Goal: Transaction & Acquisition: Purchase product/service

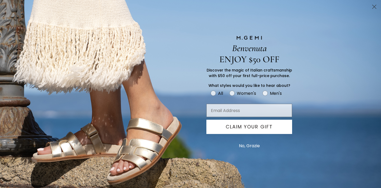
click at [374, 6] on icon "Close dialog" at bounding box center [375, 7] width 4 height 4
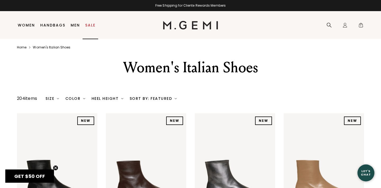
click at [88, 26] on link "Sale" at bounding box center [90, 25] width 10 height 4
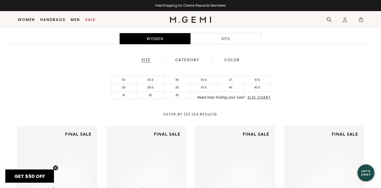
scroll to position [105, 0]
click at [258, 80] on li "37.5" at bounding box center [257, 80] width 27 height 8
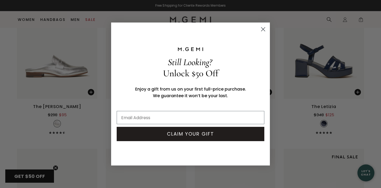
scroll to position [1831, 0]
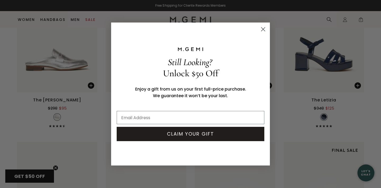
click at [262, 29] on circle "Close dialog" at bounding box center [263, 29] width 9 height 9
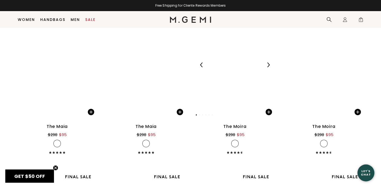
scroll to position [3064, 0]
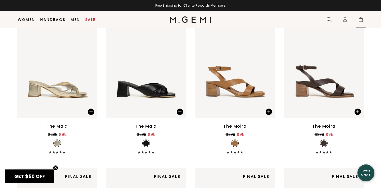
click at [361, 19] on span "1" at bounding box center [361, 20] width 5 height 5
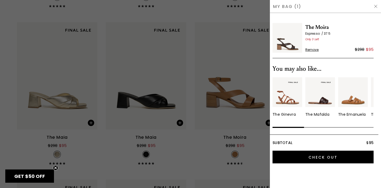
scroll to position [0, 0]
click at [375, 6] on img at bounding box center [376, 6] width 4 height 4
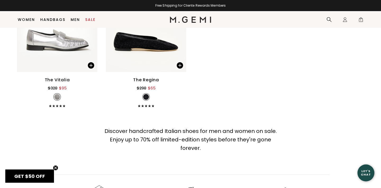
scroll to position [3583, 0]
click at [61, 38] on img at bounding box center [57, 17] width 81 height 107
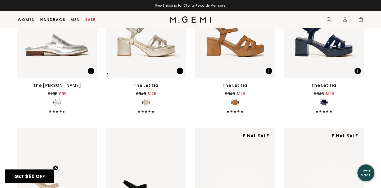
scroll to position [1835, 0]
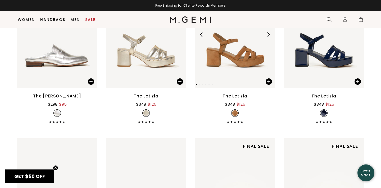
click at [231, 62] on img at bounding box center [235, 34] width 81 height 107
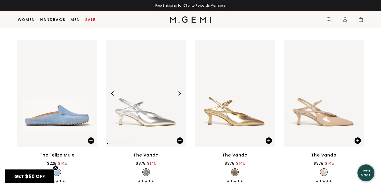
scroll to position [1643, 0]
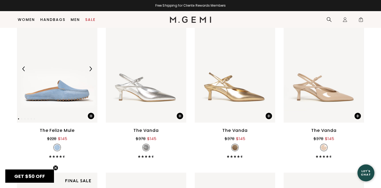
click at [74, 93] on img at bounding box center [57, 68] width 81 height 107
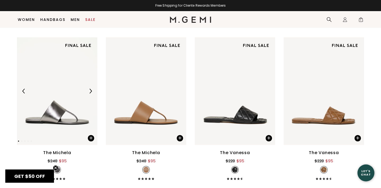
scroll to position [992, 0]
click at [55, 112] on img at bounding box center [57, 90] width 81 height 107
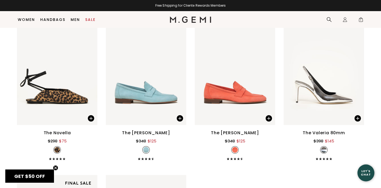
scroll to position [3368, 0]
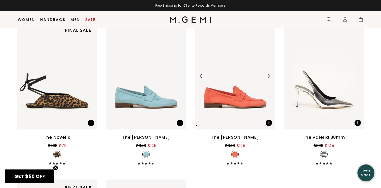
click at [217, 86] on img at bounding box center [235, 75] width 81 height 107
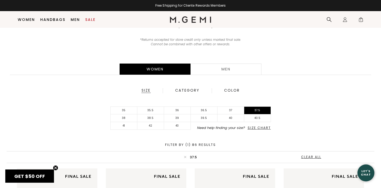
scroll to position [75, 0]
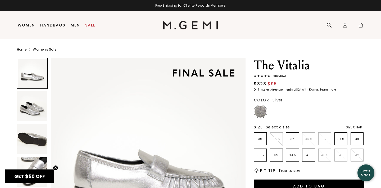
click at [26, 113] on img at bounding box center [32, 106] width 30 height 30
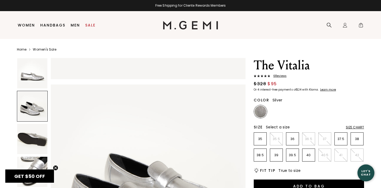
scroll to position [200, 0]
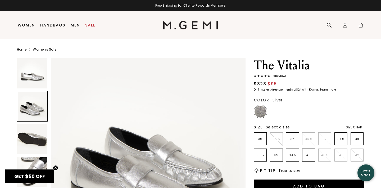
click at [30, 141] on img at bounding box center [32, 139] width 30 height 30
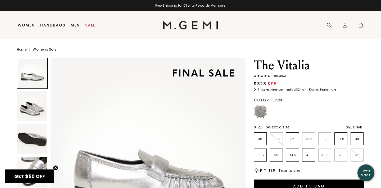
scroll to position [0, 0]
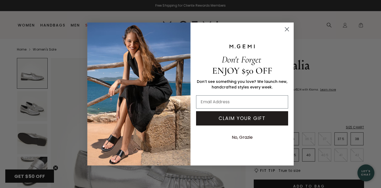
click at [286, 30] on circle "Close dialog" at bounding box center [287, 29] width 9 height 9
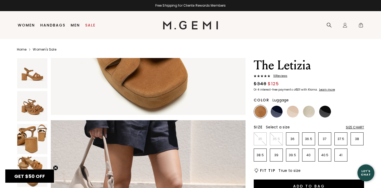
scroll to position [633, 0]
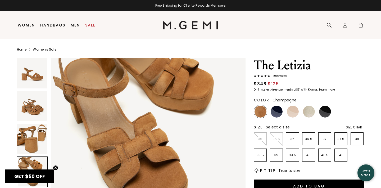
click at [309, 114] on img at bounding box center [309, 112] width 12 height 12
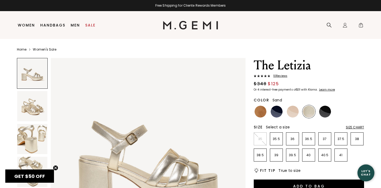
click at [294, 114] on img at bounding box center [293, 112] width 12 height 12
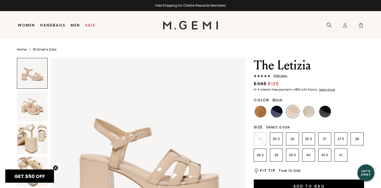
click at [327, 113] on img at bounding box center [325, 112] width 12 height 12
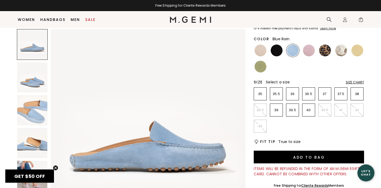
scroll to position [51, 0]
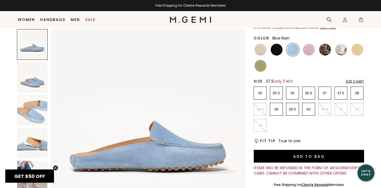
click at [344, 95] on p "37.5" at bounding box center [341, 93] width 12 height 4
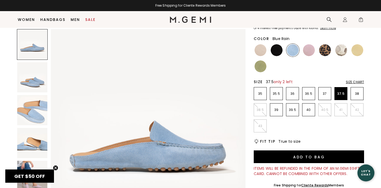
scroll to position [51, 0]
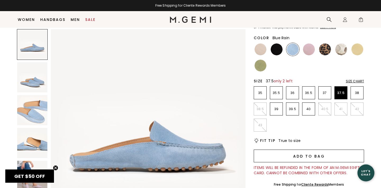
click at [319, 158] on button "Add to Bag" at bounding box center [309, 156] width 110 height 13
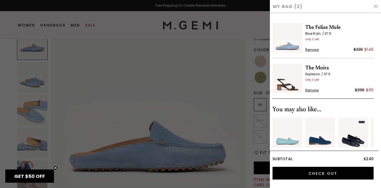
scroll to position [0, 0]
click at [376, 7] on img at bounding box center [376, 6] width 4 height 4
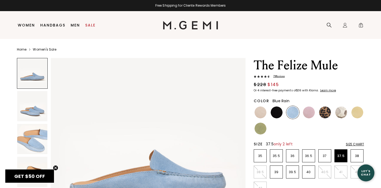
click at [281, 77] on span "78 Review s" at bounding box center [277, 76] width 15 height 4
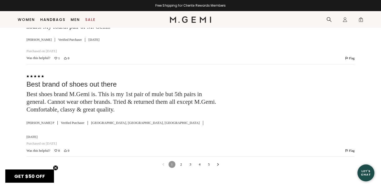
scroll to position [1573, 0]
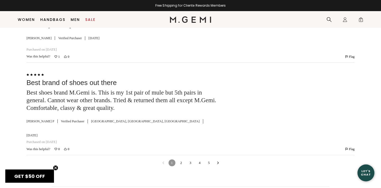
click at [181, 159] on link "2" at bounding box center [181, 162] width 7 height 7
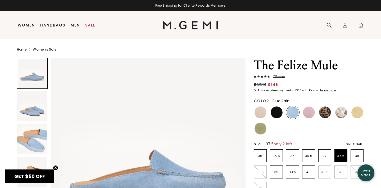
scroll to position [0, 0]
click at [358, 155] on p "38" at bounding box center [357, 156] width 12 height 4
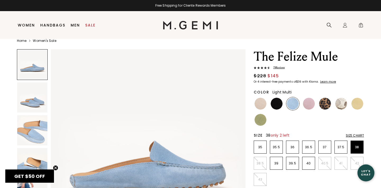
click at [343, 106] on img at bounding box center [342, 104] width 12 height 12
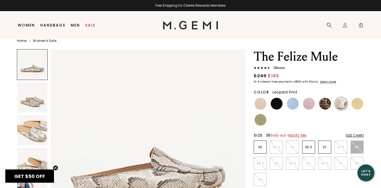
click at [326, 106] on img at bounding box center [325, 104] width 12 height 12
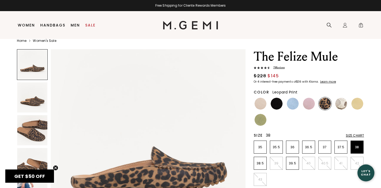
click at [33, 130] on img at bounding box center [32, 130] width 30 height 30
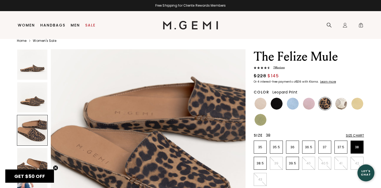
click at [35, 103] on img at bounding box center [32, 97] width 30 height 30
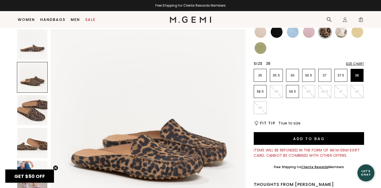
scroll to position [71, 0]
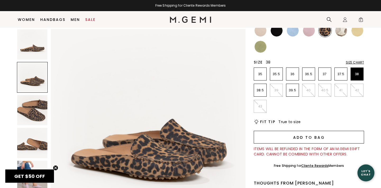
click at [292, 138] on button "Add to Bag" at bounding box center [309, 137] width 110 height 13
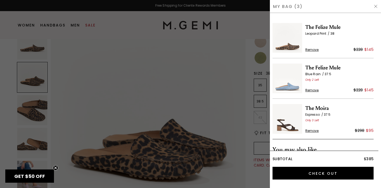
scroll to position [0, 0]
click at [377, 6] on img at bounding box center [376, 6] width 4 height 4
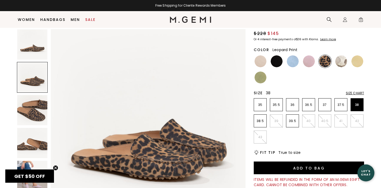
scroll to position [38, 0]
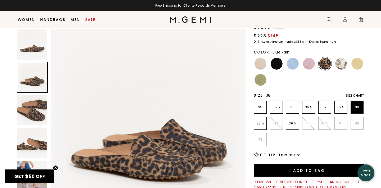
click at [292, 64] on img at bounding box center [293, 64] width 12 height 12
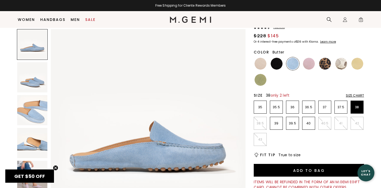
click at [359, 64] on img at bounding box center [358, 64] width 12 height 12
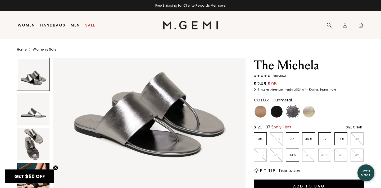
click at [339, 140] on p "37.5" at bounding box center [341, 139] width 12 height 4
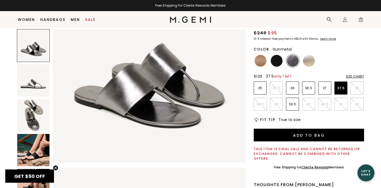
scroll to position [41, 0]
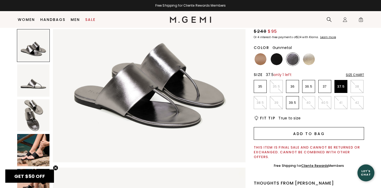
click at [320, 133] on button "Add to Bag" at bounding box center [309, 133] width 110 height 13
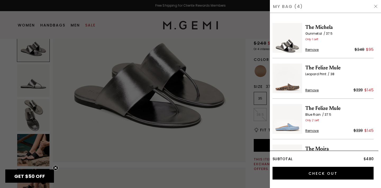
scroll to position [0, 0]
click at [376, 6] on img at bounding box center [376, 6] width 4 height 4
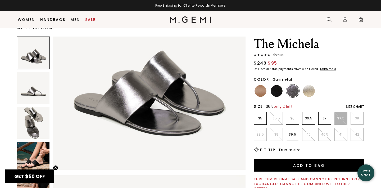
scroll to position [9, 0]
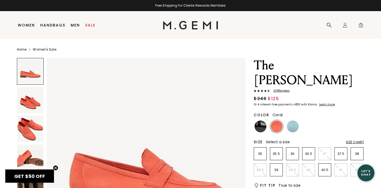
click at [31, 103] on img at bounding box center [30, 100] width 26 height 26
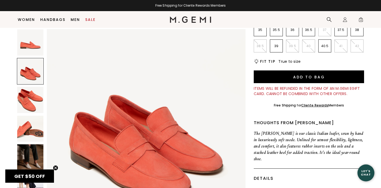
scroll to position [115, 0]
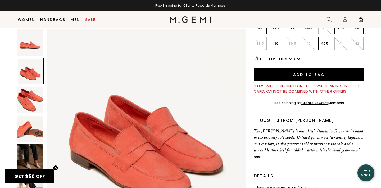
click at [38, 158] on img at bounding box center [30, 157] width 26 height 26
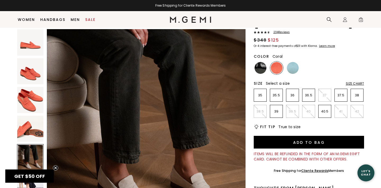
scroll to position [46, 0]
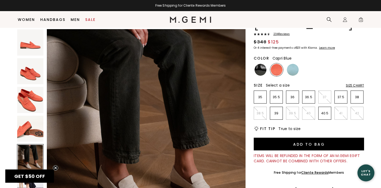
click at [290, 64] on img at bounding box center [293, 70] width 12 height 12
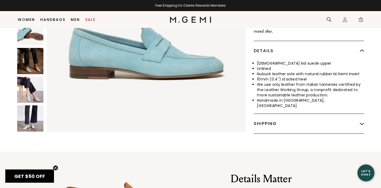
scroll to position [241, 0]
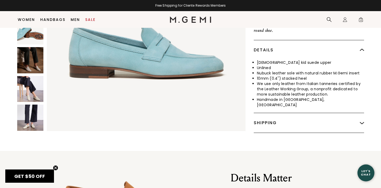
click at [32, 105] on img at bounding box center [30, 118] width 26 height 26
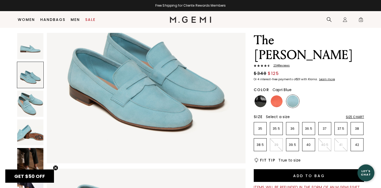
scroll to position [269, 0]
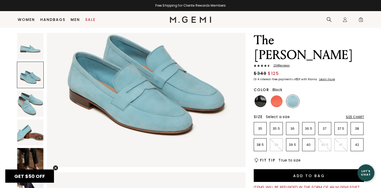
click at [263, 95] on img at bounding box center [261, 101] width 12 height 12
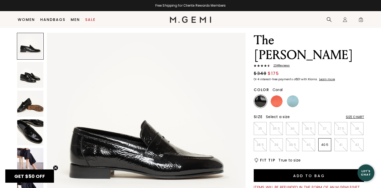
click at [280, 95] on img at bounding box center [277, 101] width 12 height 12
